Goal: Transaction & Acquisition: Download file/media

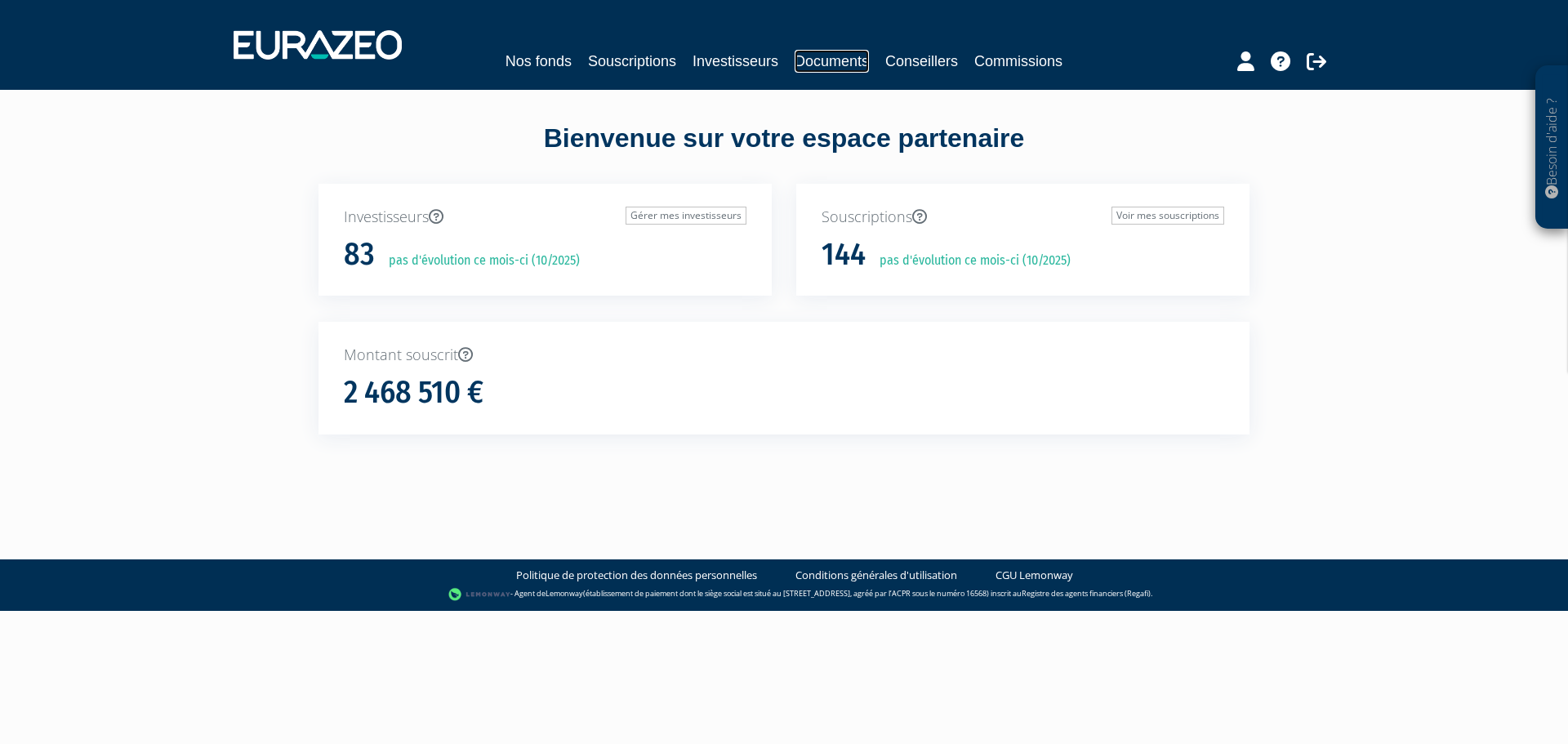
click at [846, 65] on link "Documents" at bounding box center [832, 61] width 74 height 22
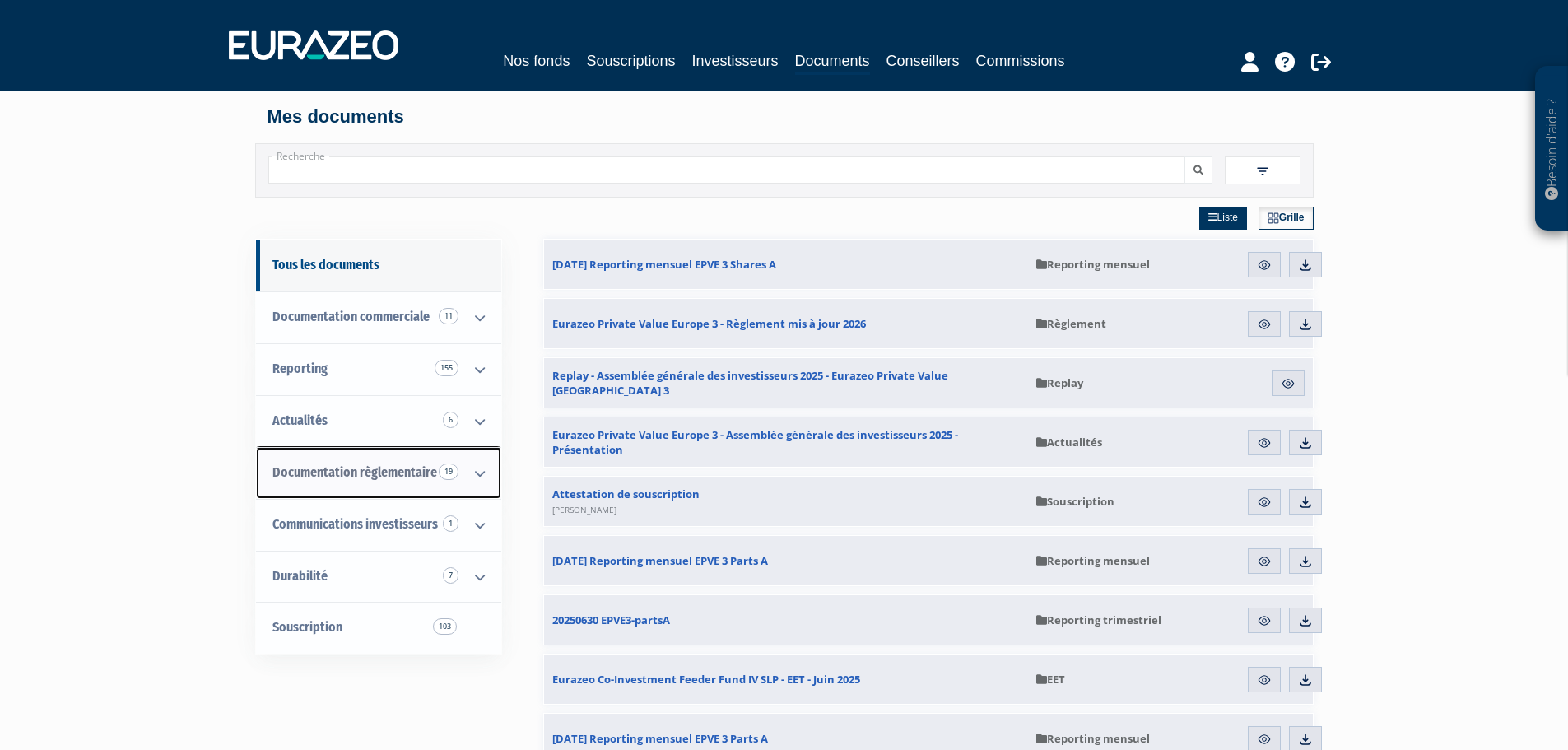
click at [352, 471] on span "Documentation règlementaire 19" at bounding box center [354, 472] width 165 height 16
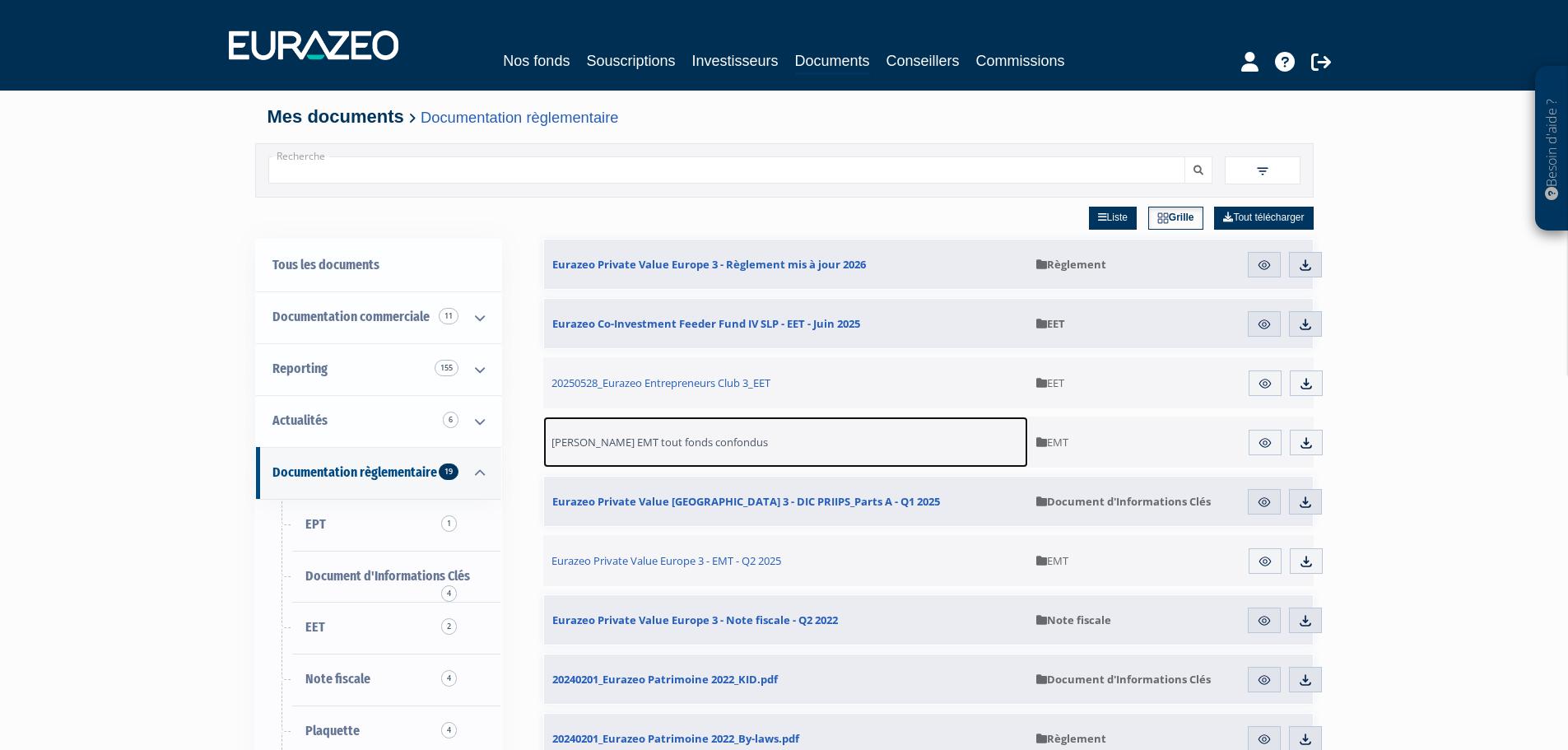
click at [656, 446] on span "[PERSON_NAME] EMT tout fonds confondus" at bounding box center [660, 441] width 216 height 15
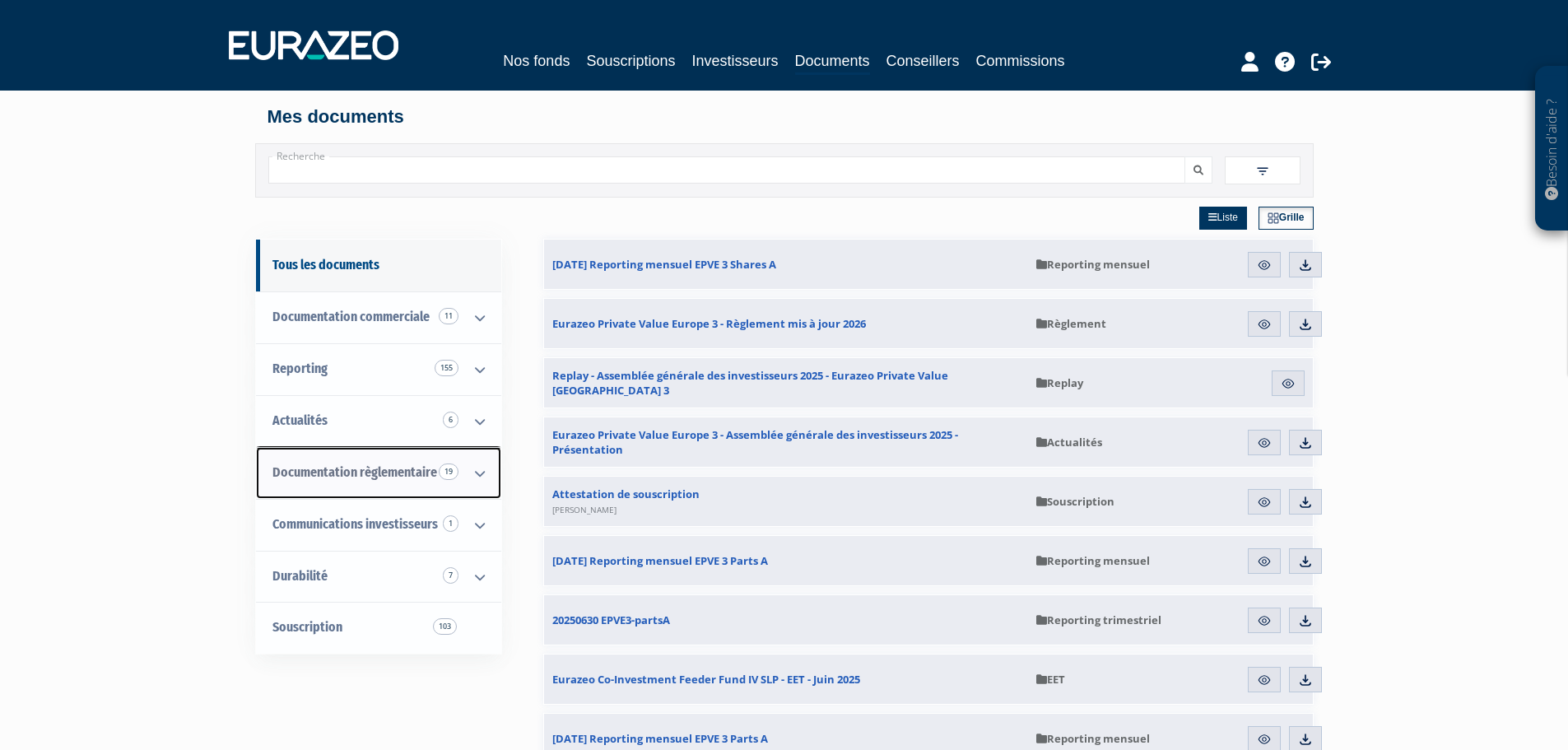
click at [338, 466] on span "Documentation règlementaire 19" at bounding box center [354, 472] width 165 height 16
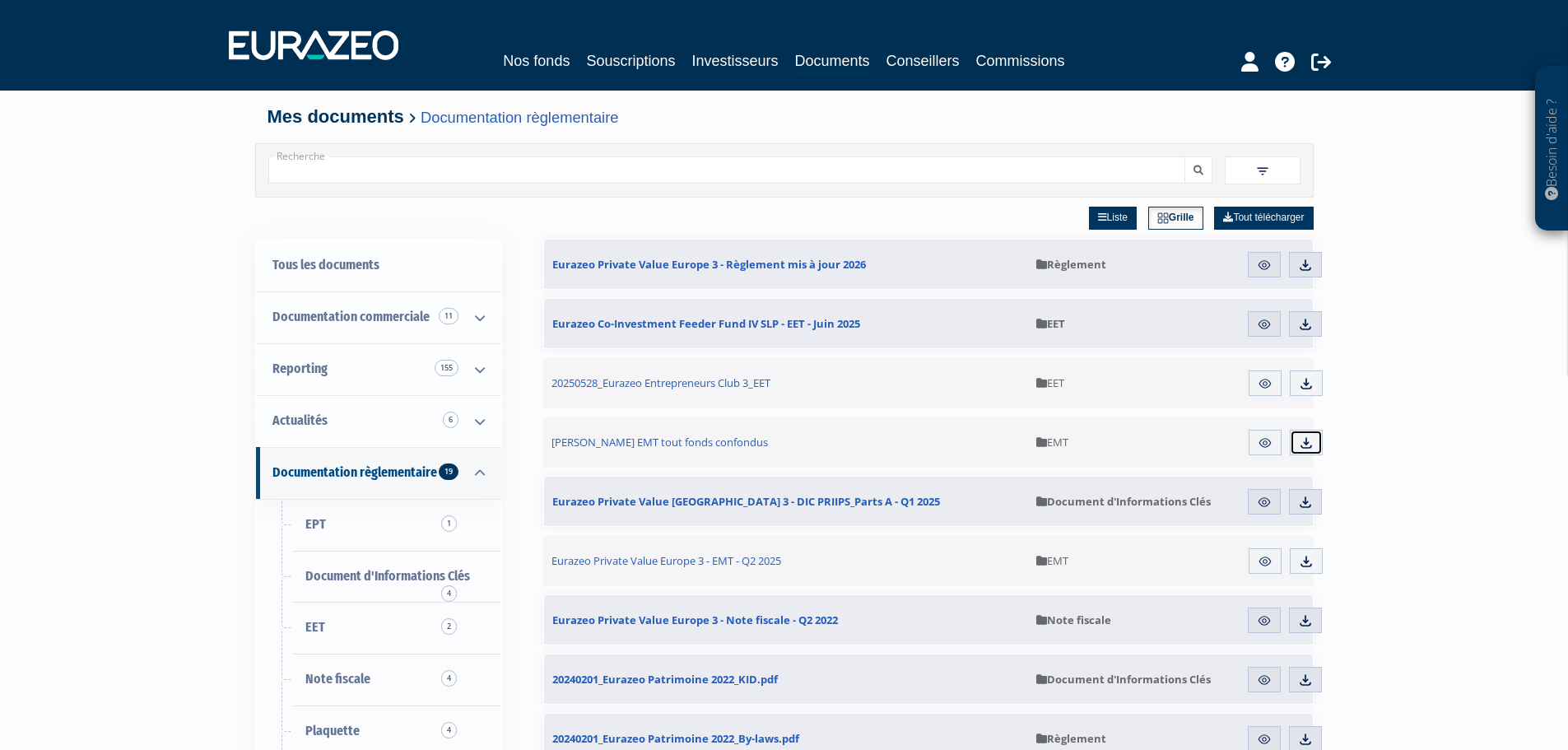
click at [1307, 440] on img at bounding box center [1306, 442] width 15 height 15
